Goal: Transaction & Acquisition: Purchase product/service

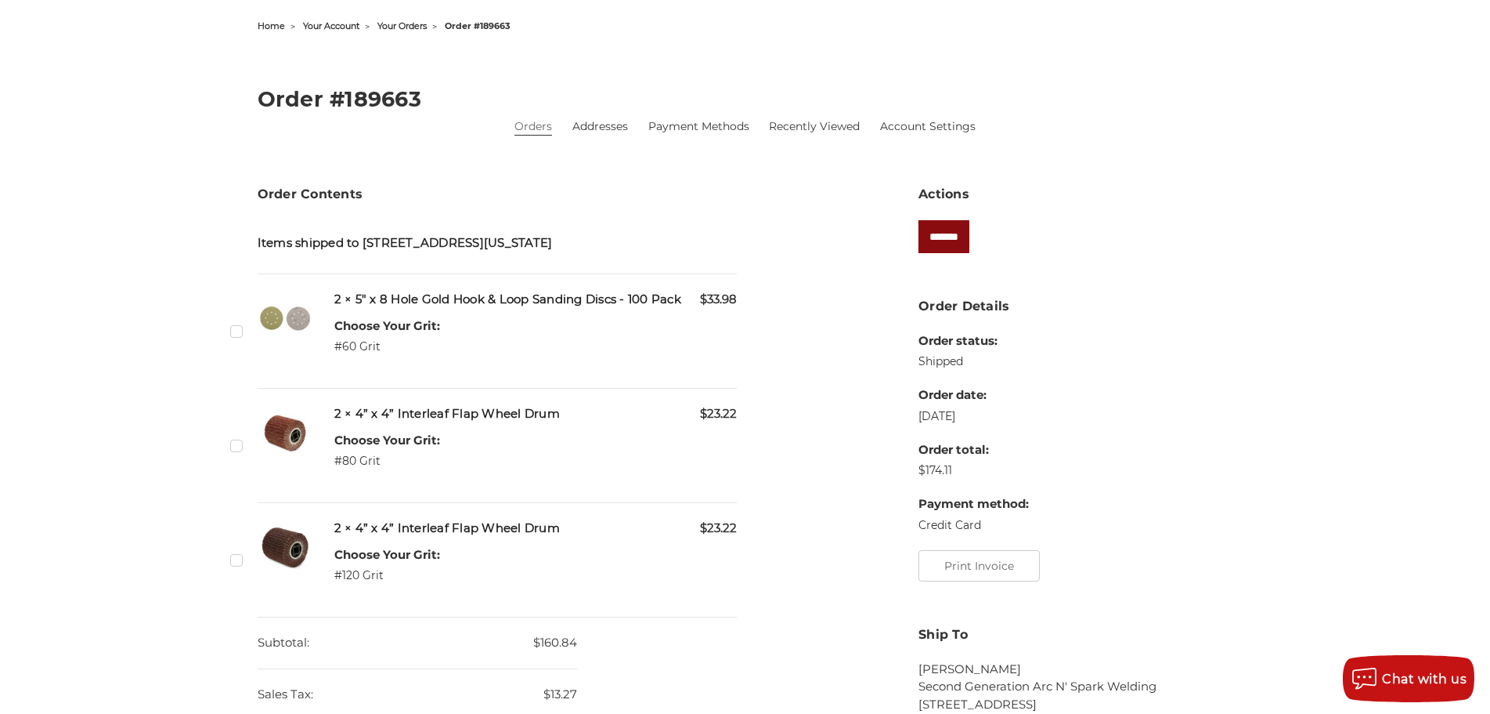
click at [948, 242] on input "*******" at bounding box center [944, 236] width 51 height 33
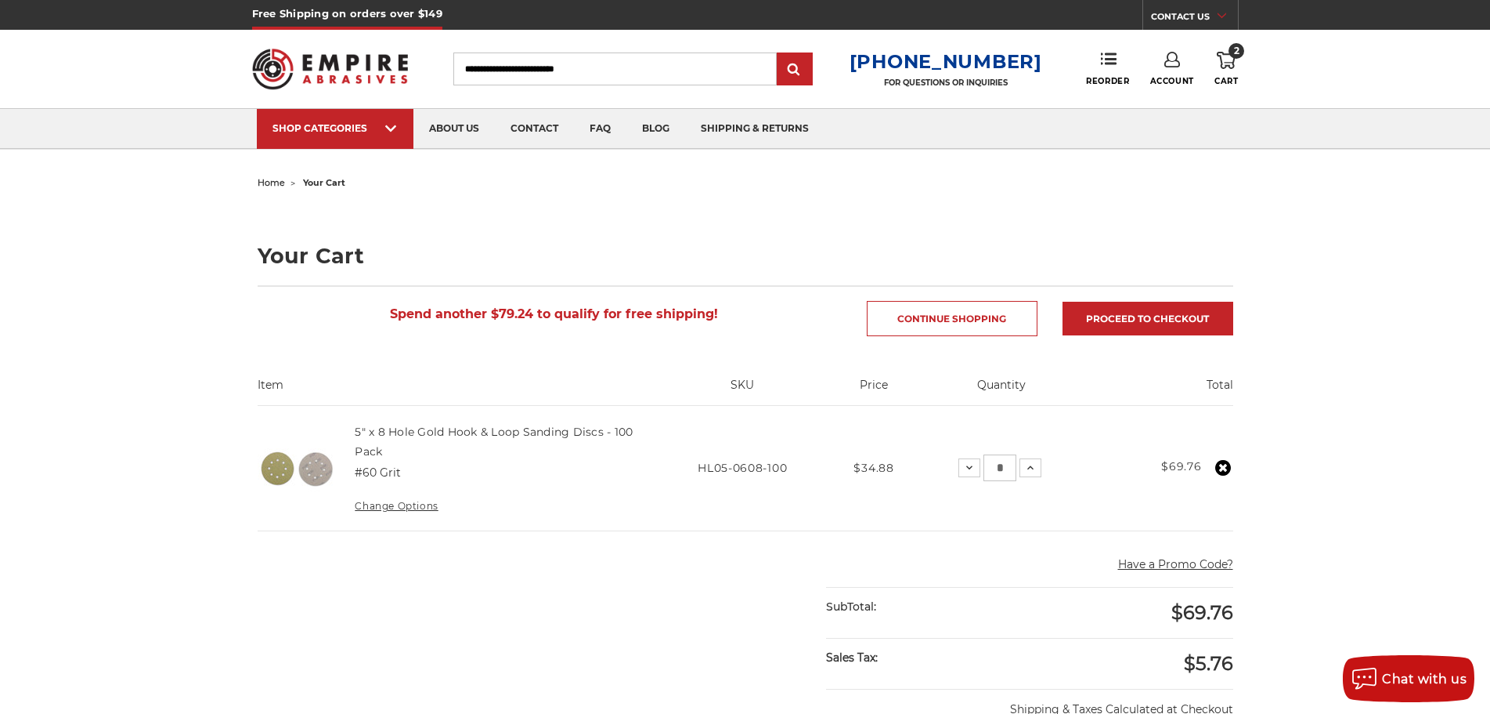
click at [1188, 67] on link "Account" at bounding box center [1173, 69] width 44 height 34
click at [1279, 201] on div "home your cart Your Cart Spend another $79.24 to qualify for free shipping! Con…" at bounding box center [745, 655] width 1107 height 966
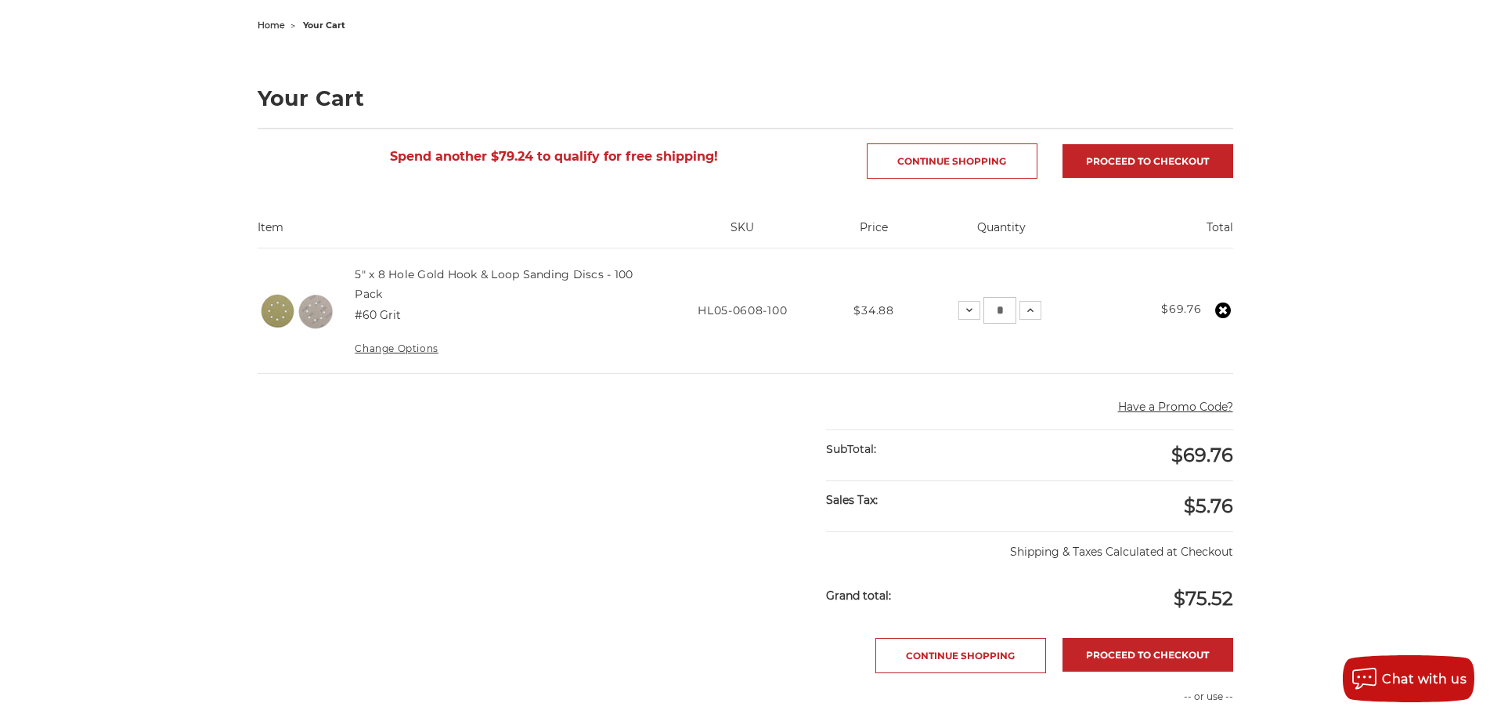
scroll to position [157, 0]
click at [273, 23] on span "home" at bounding box center [271, 25] width 27 height 11
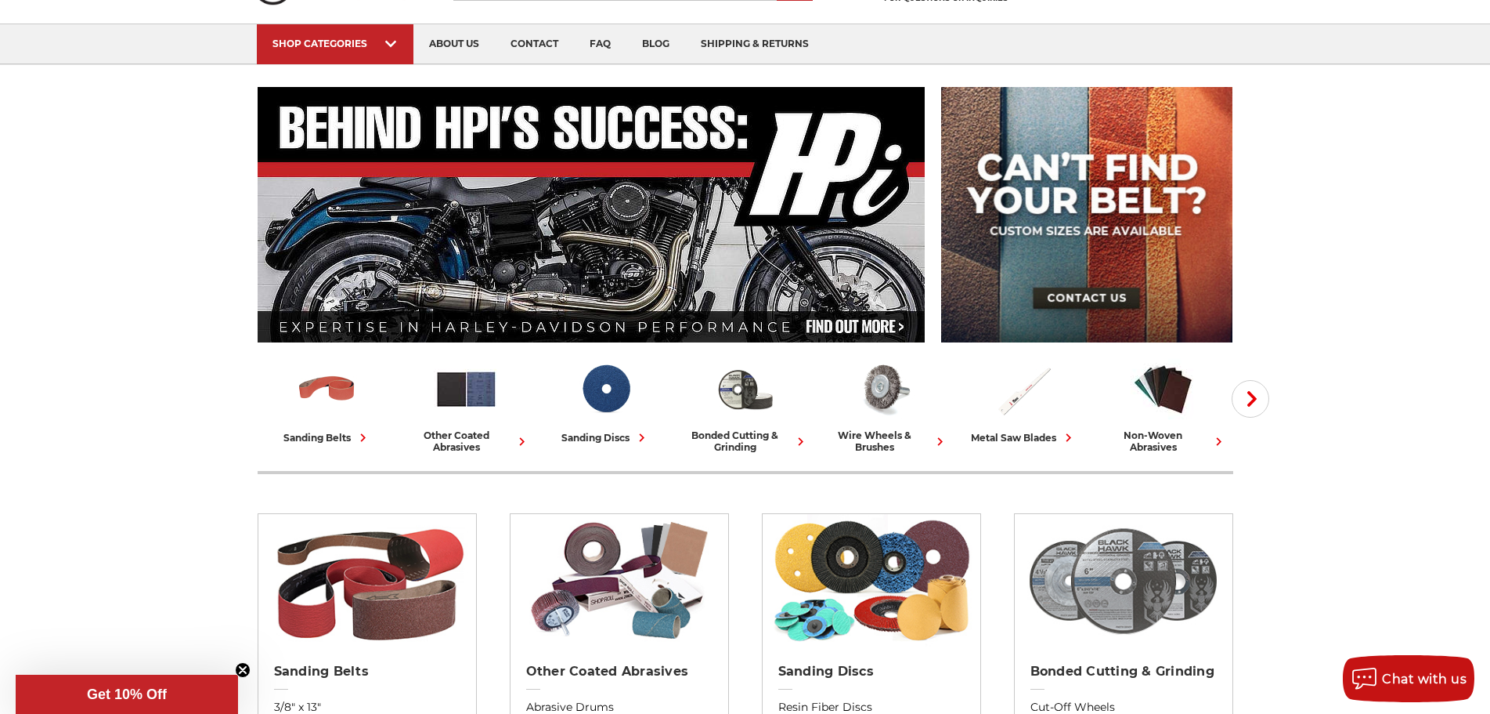
scroll to position [78, 0]
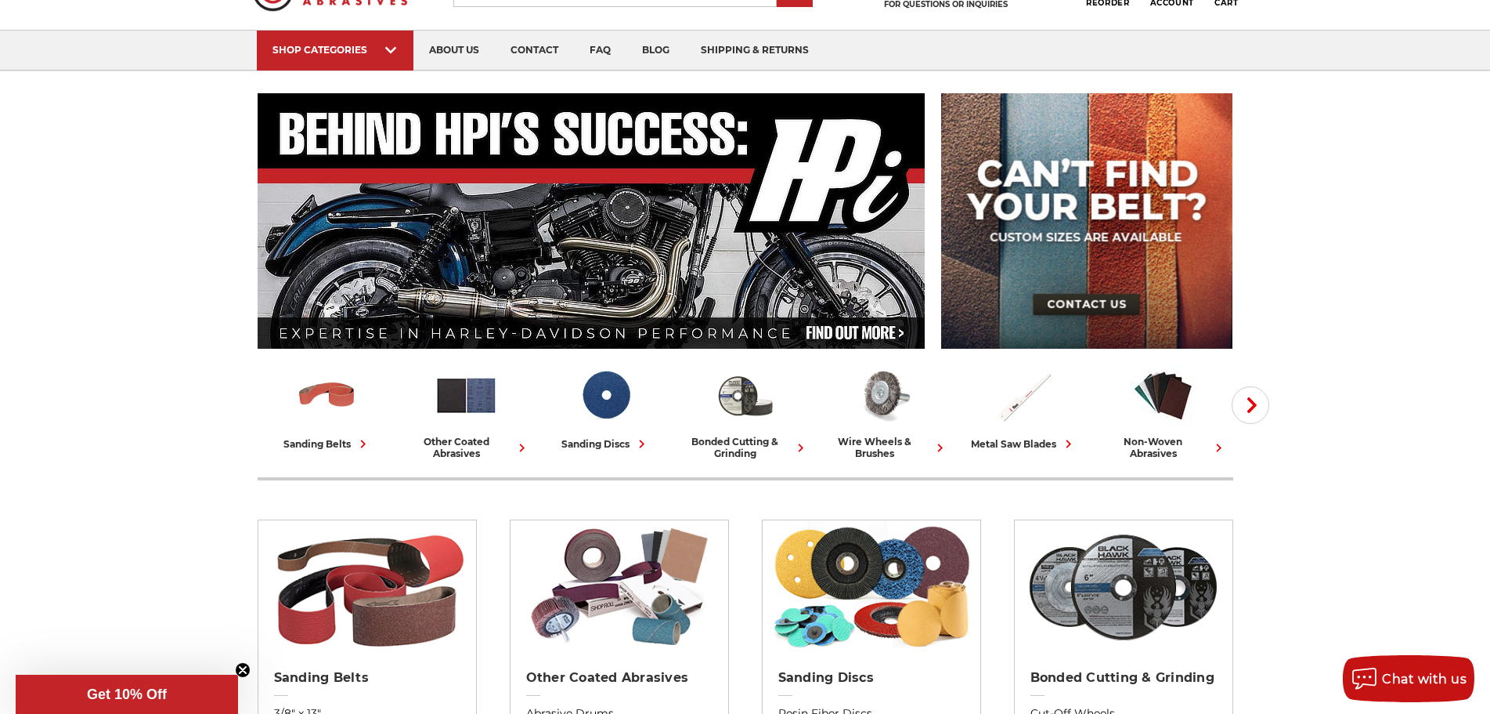
click at [1060, 295] on img at bounding box center [1086, 220] width 291 height 255
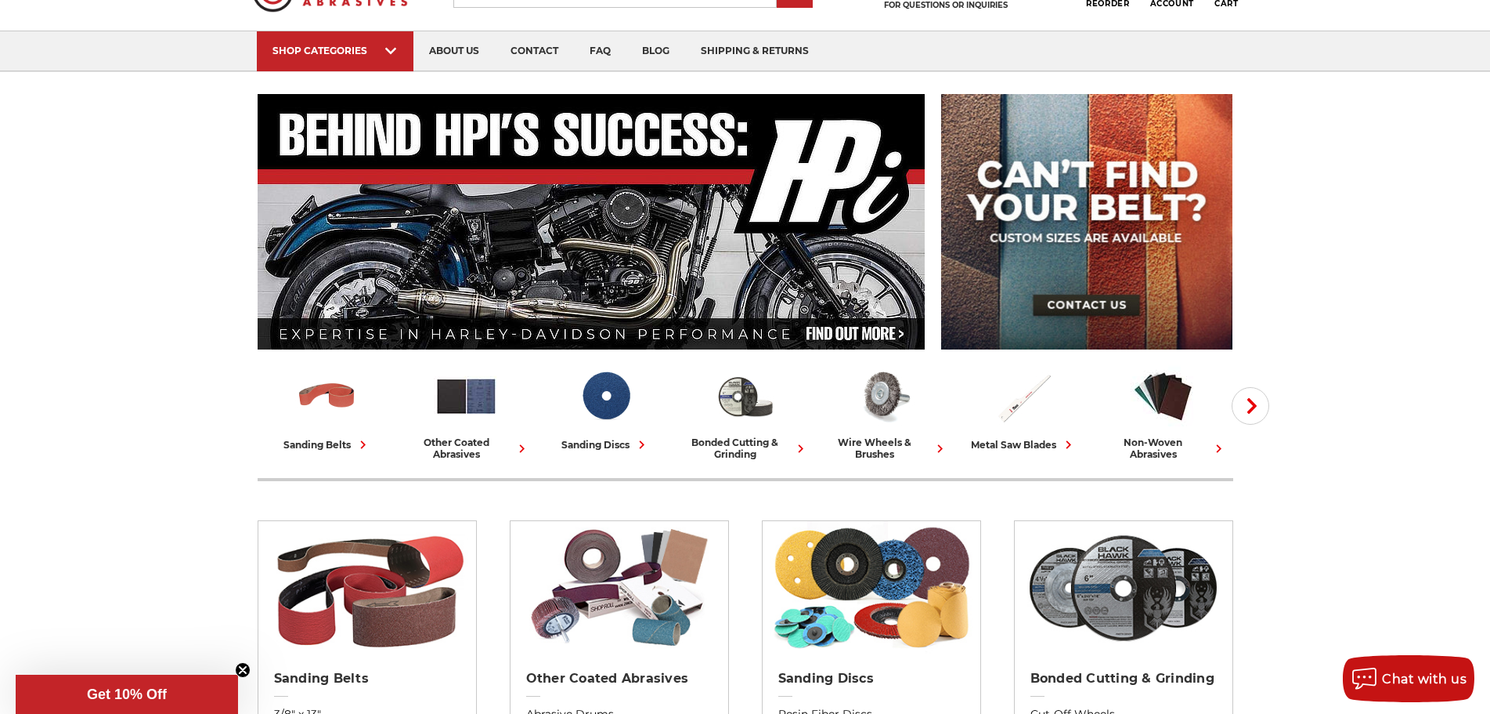
click at [823, 273] on img at bounding box center [592, 221] width 668 height 255
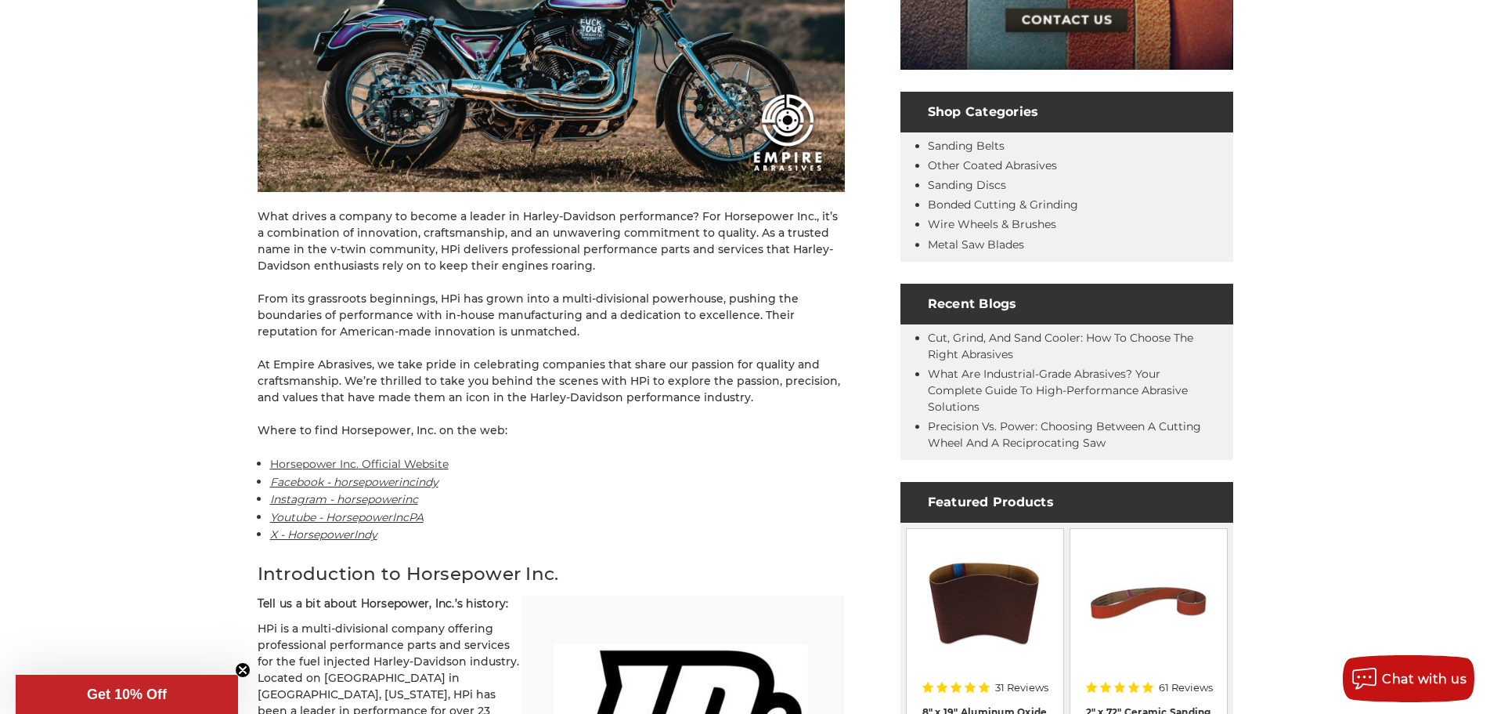
scroll to position [548, 0]
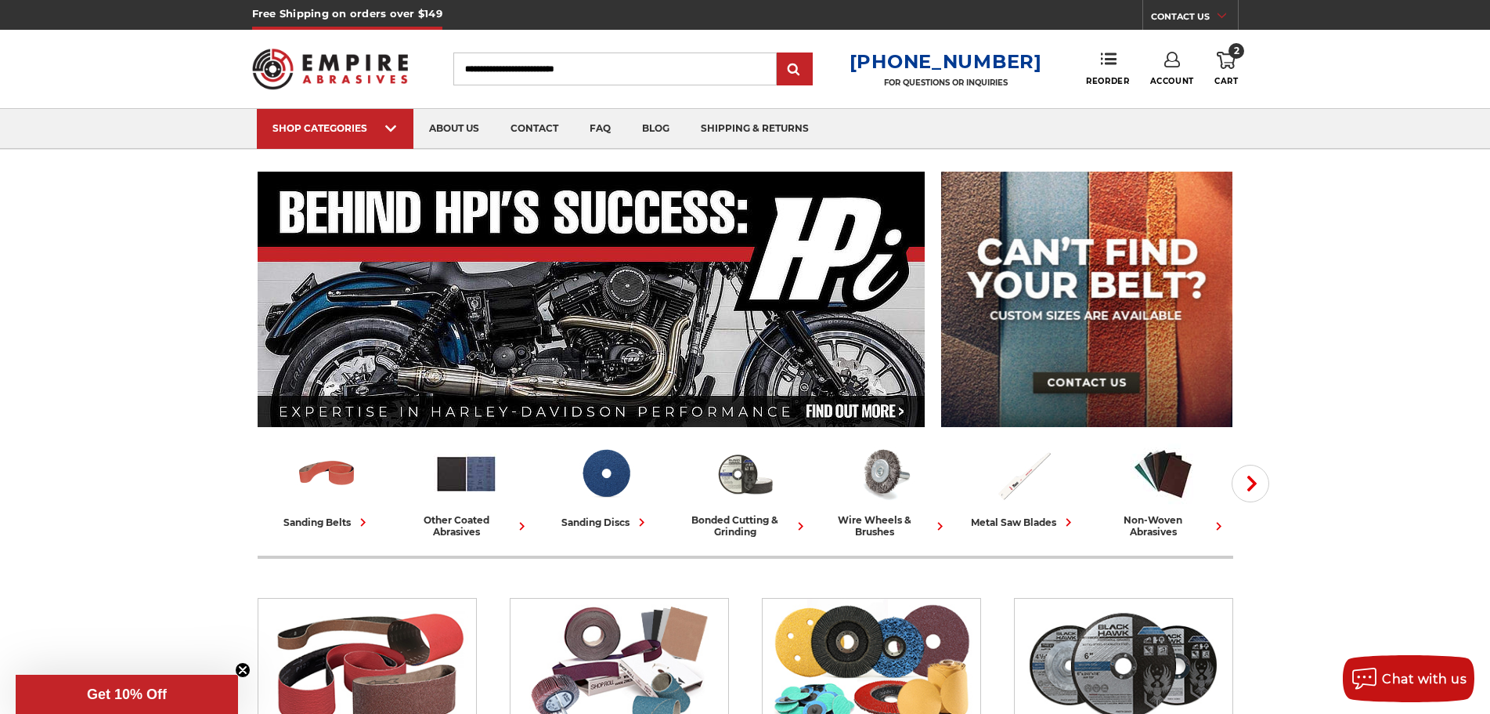
click at [1061, 388] on img at bounding box center [1086, 299] width 291 height 255
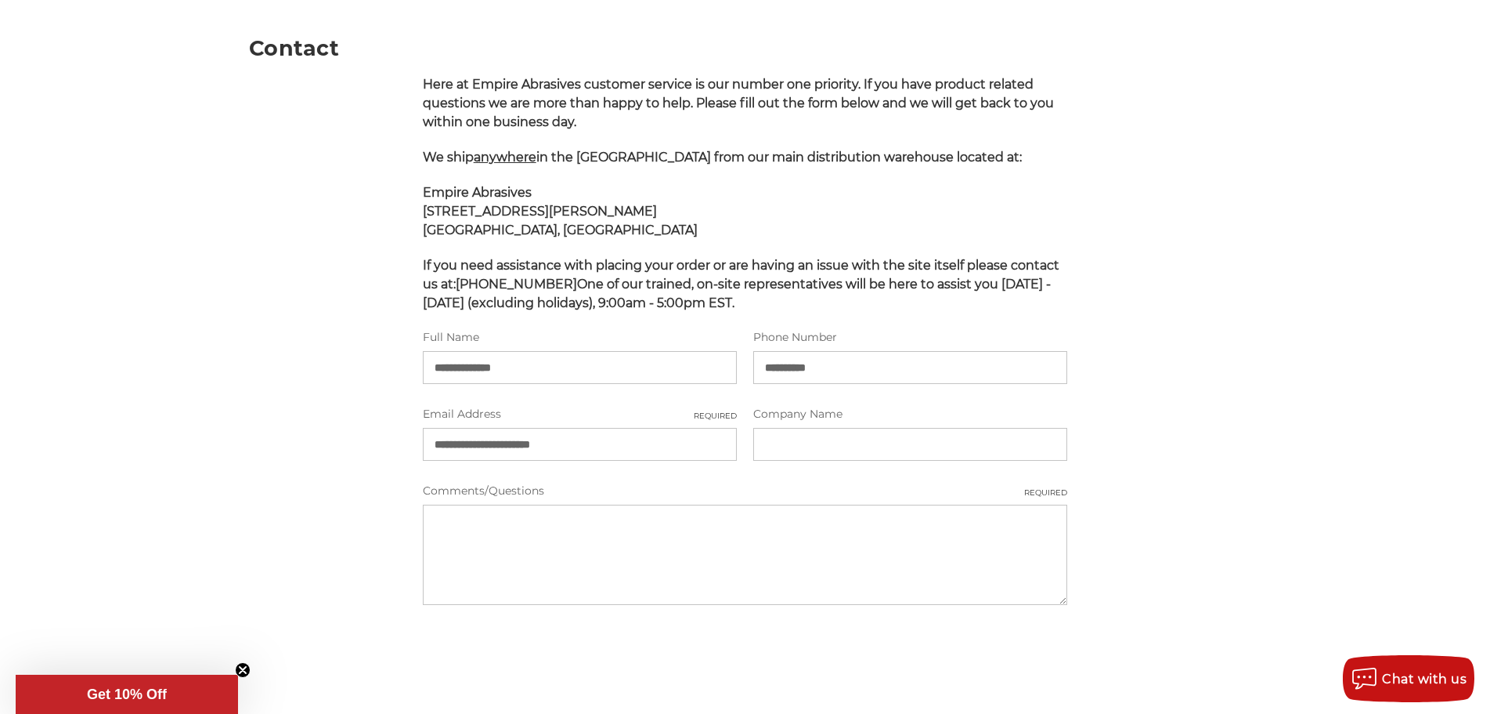
scroll to position [78, 0]
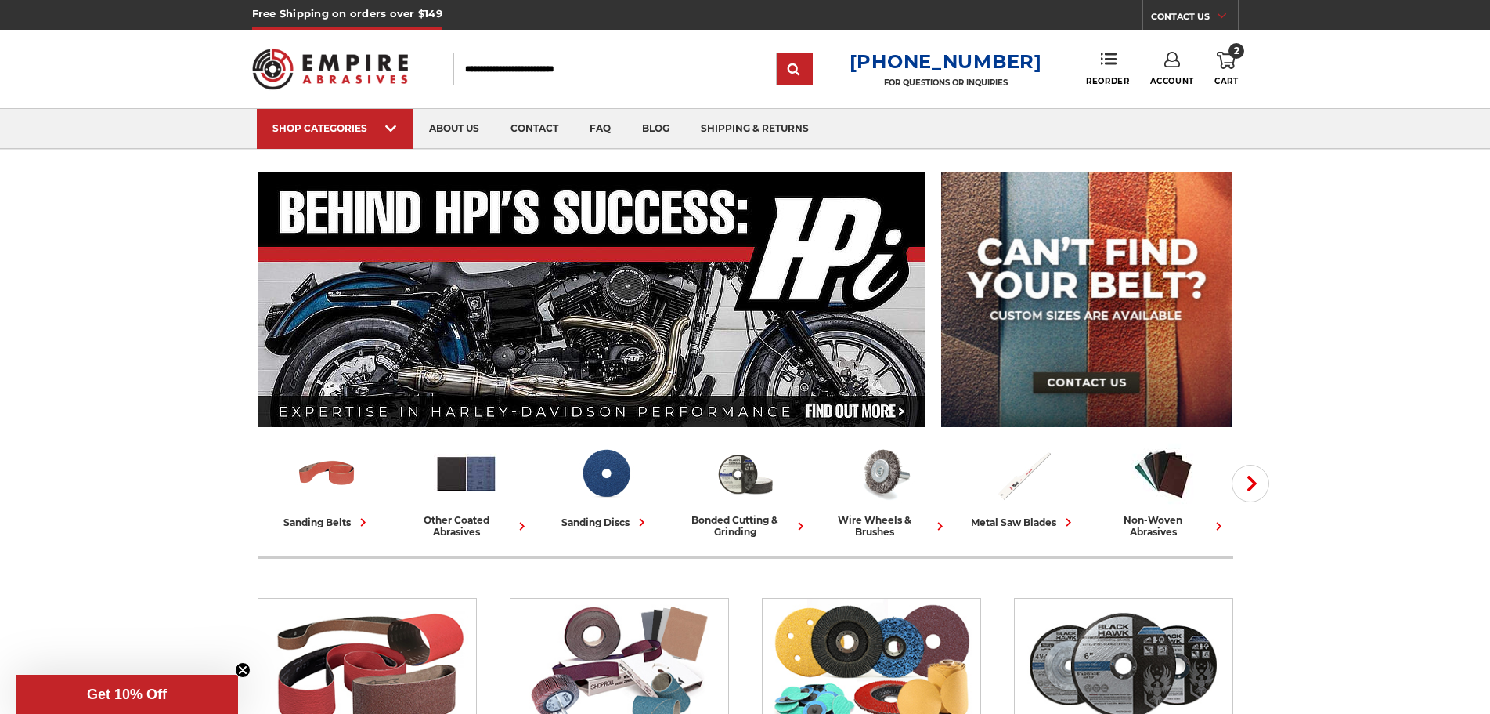
scroll to position [157, 0]
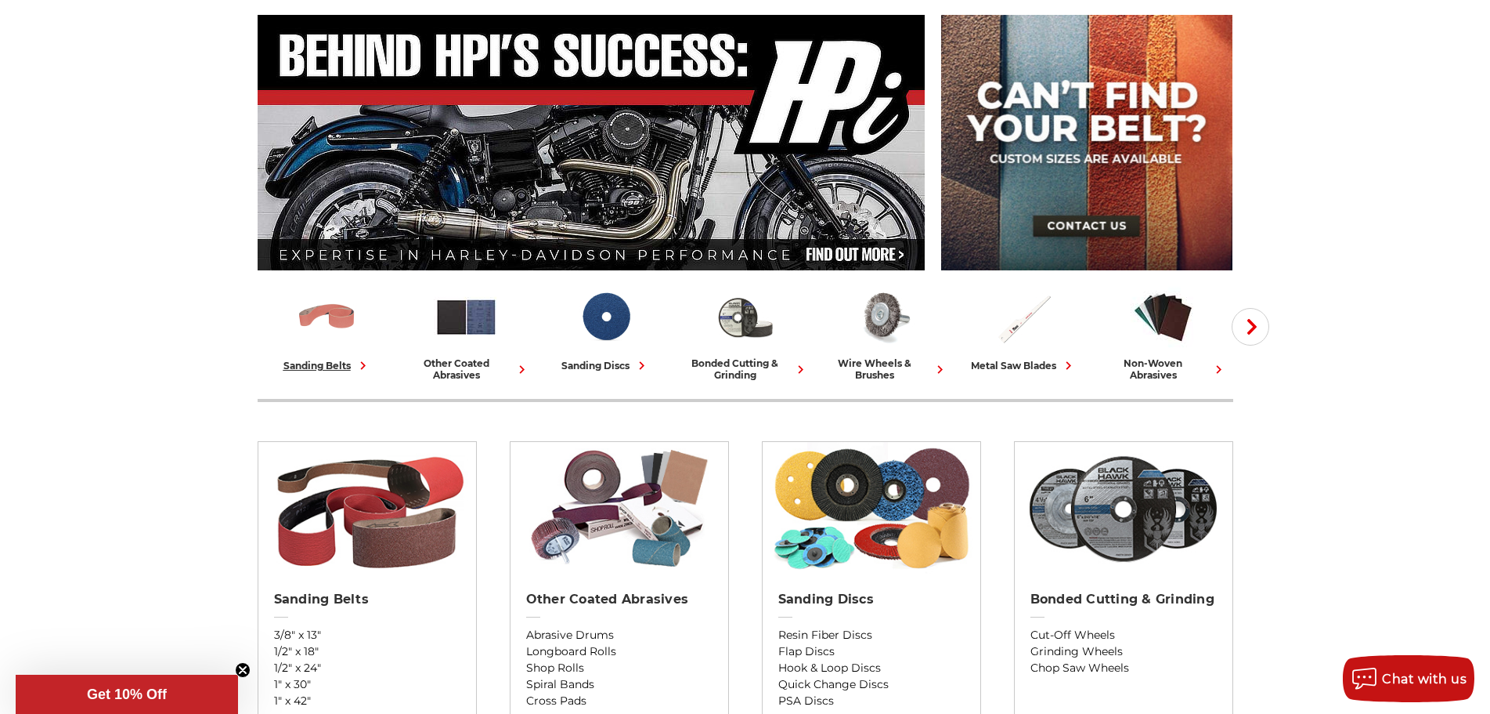
click at [319, 345] on img at bounding box center [326, 316] width 65 height 65
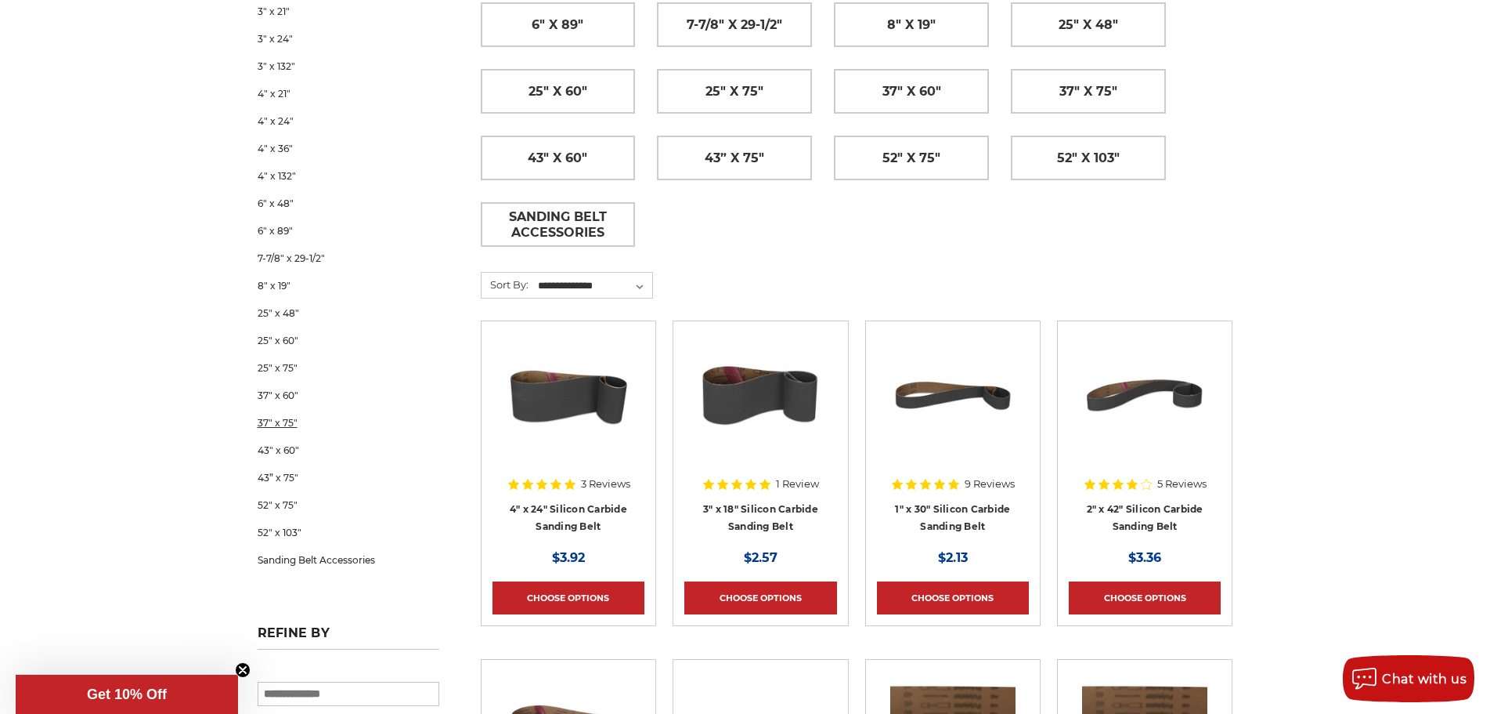
scroll to position [862, 0]
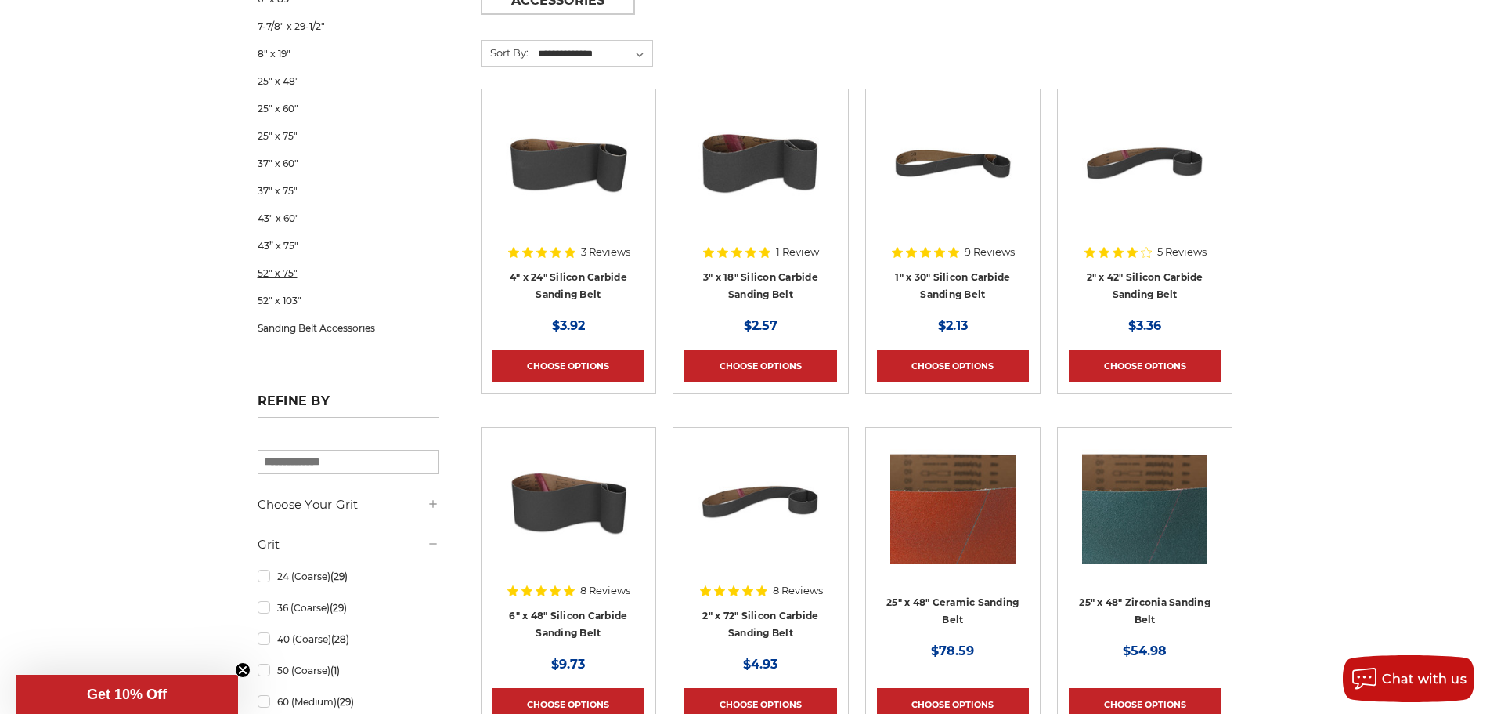
click at [291, 281] on link "52" x 75"" at bounding box center [349, 272] width 182 height 27
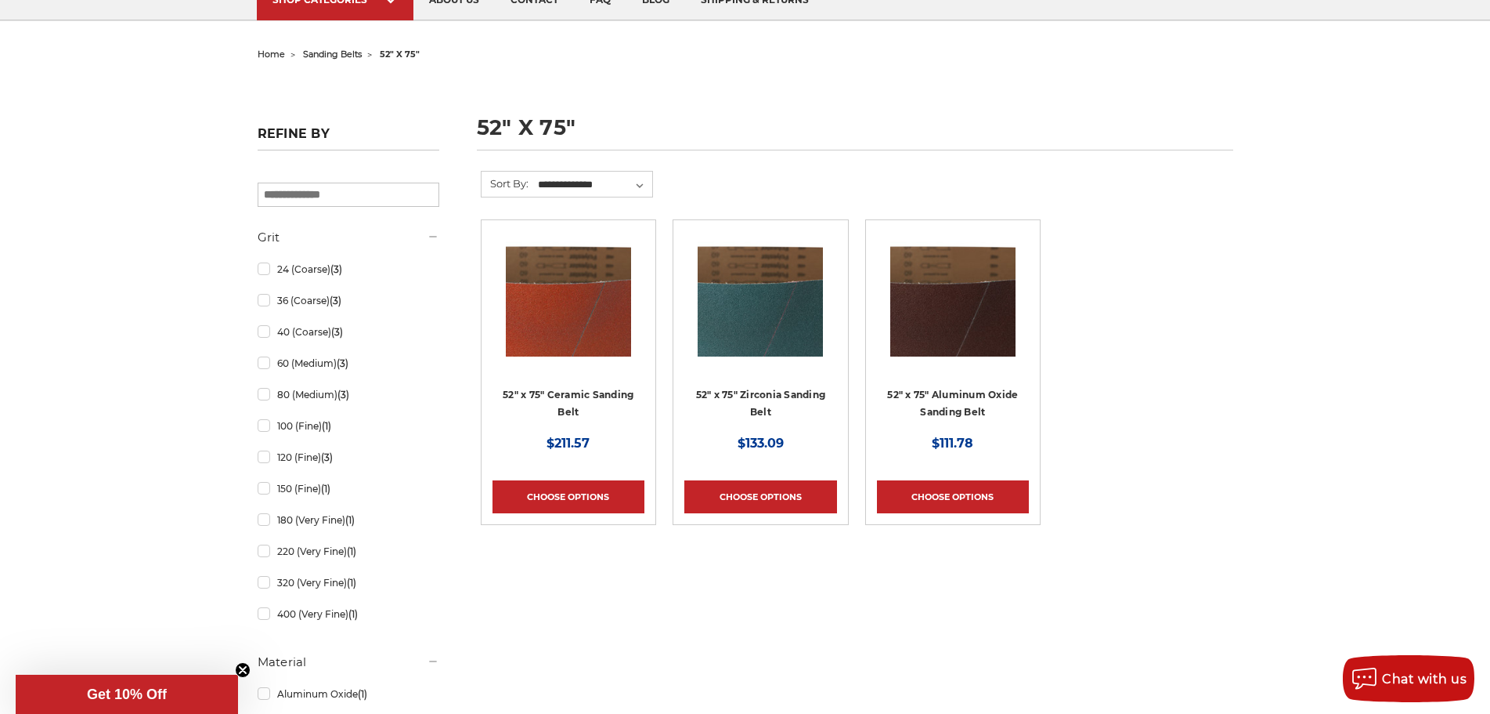
scroll to position [157, 0]
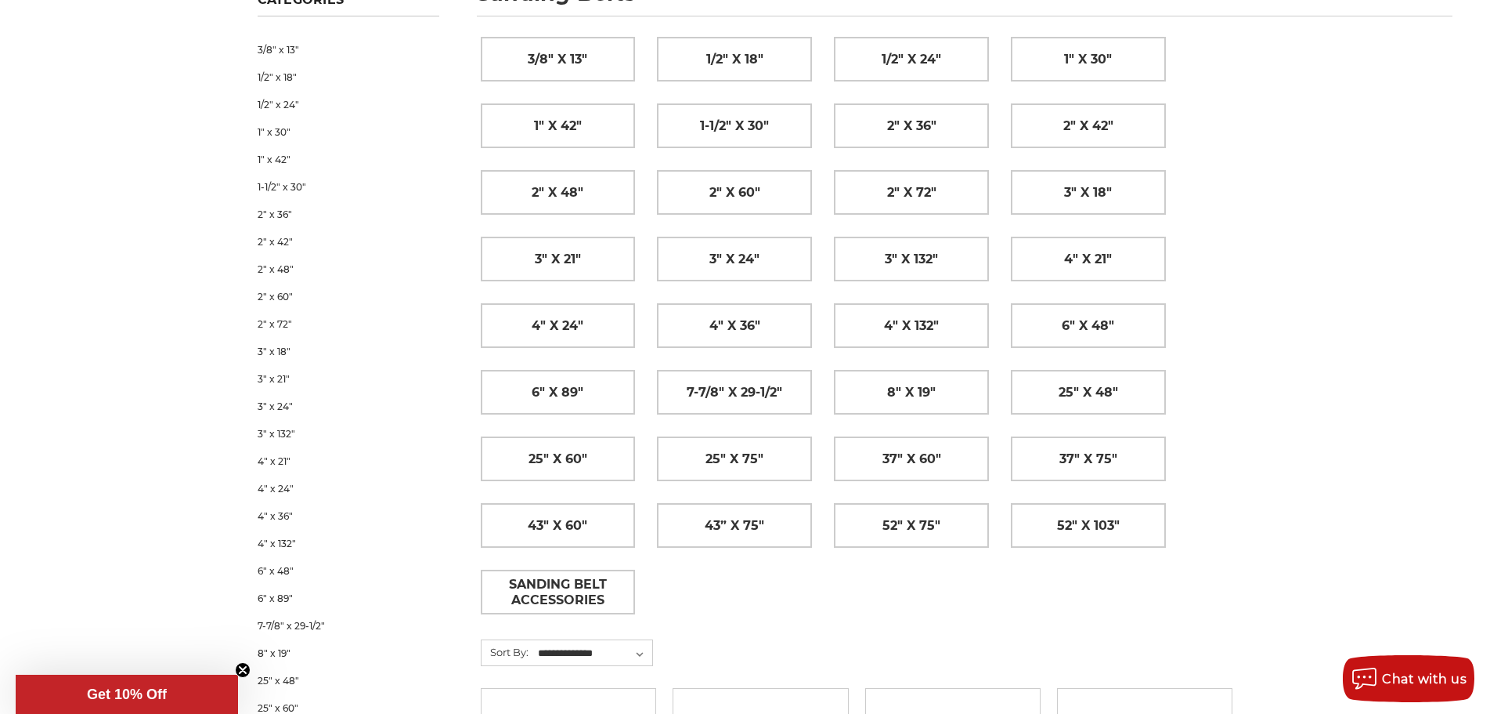
scroll to position [70, 0]
